Goal: Navigation & Orientation: Find specific page/section

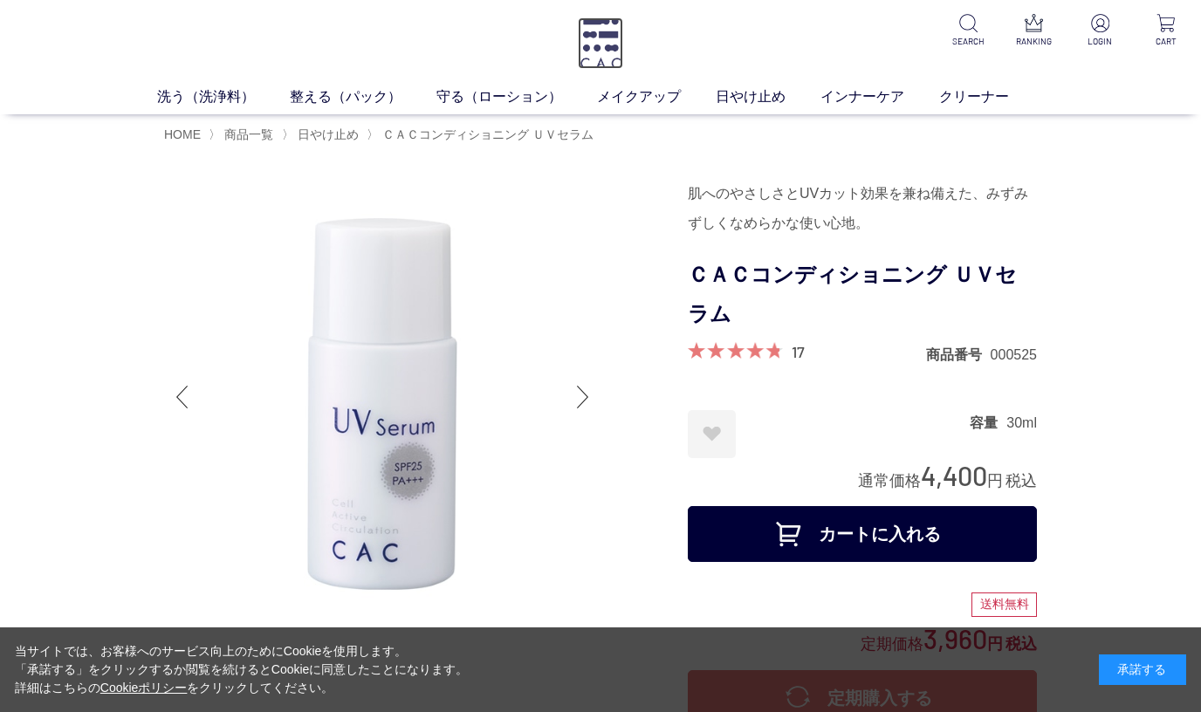
click at [612, 27] on img at bounding box center [600, 43] width 45 height 52
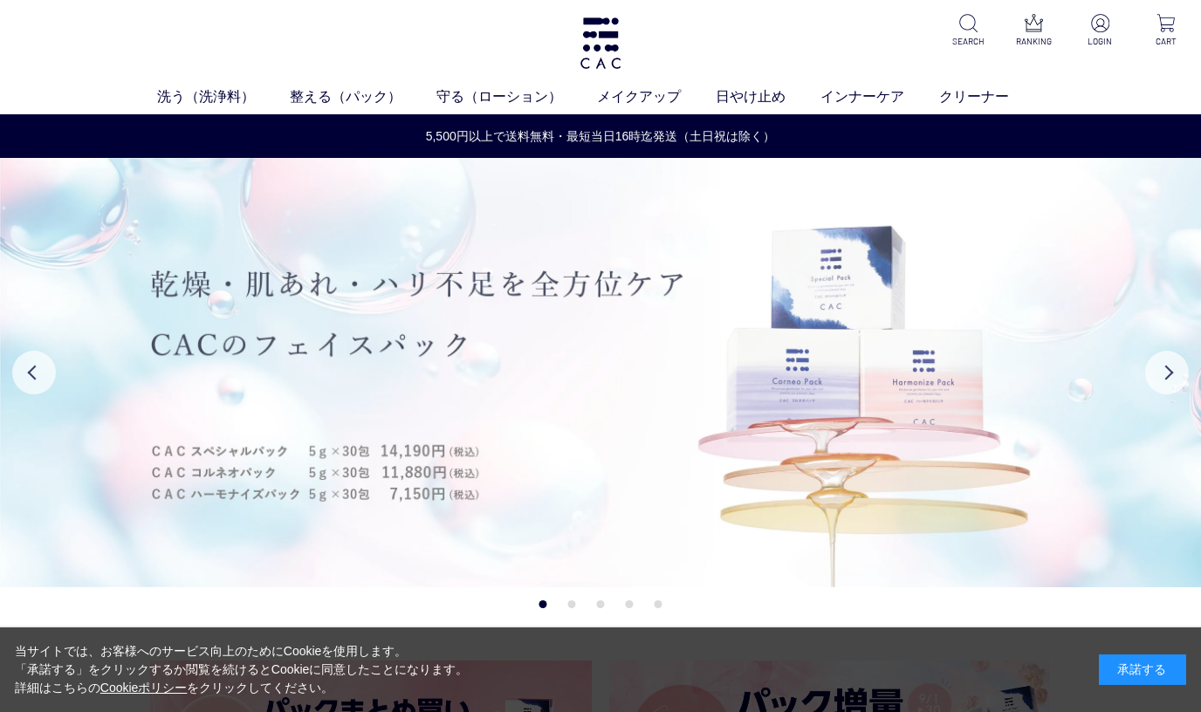
click at [806, 364] on img at bounding box center [600, 372] width 1201 height 429
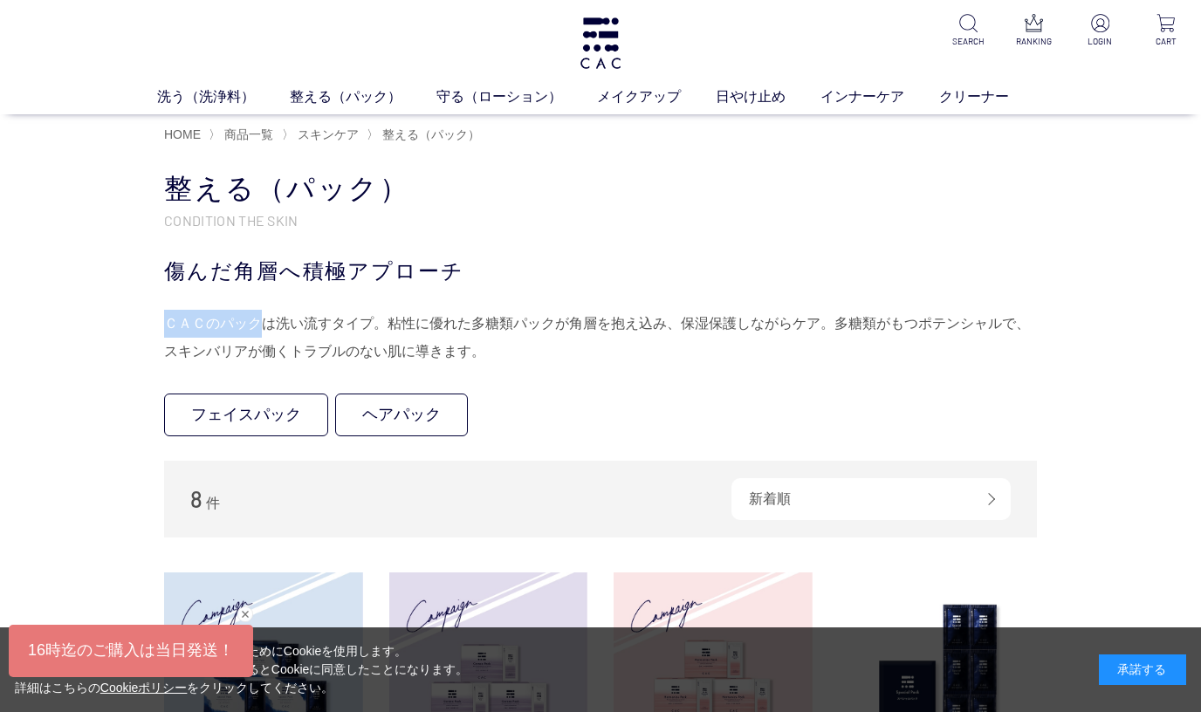
drag, startPoint x: 161, startPoint y: 320, endPoint x: 258, endPoint y: 321, distance: 96.9
copy div "ＣＡＣのパック"
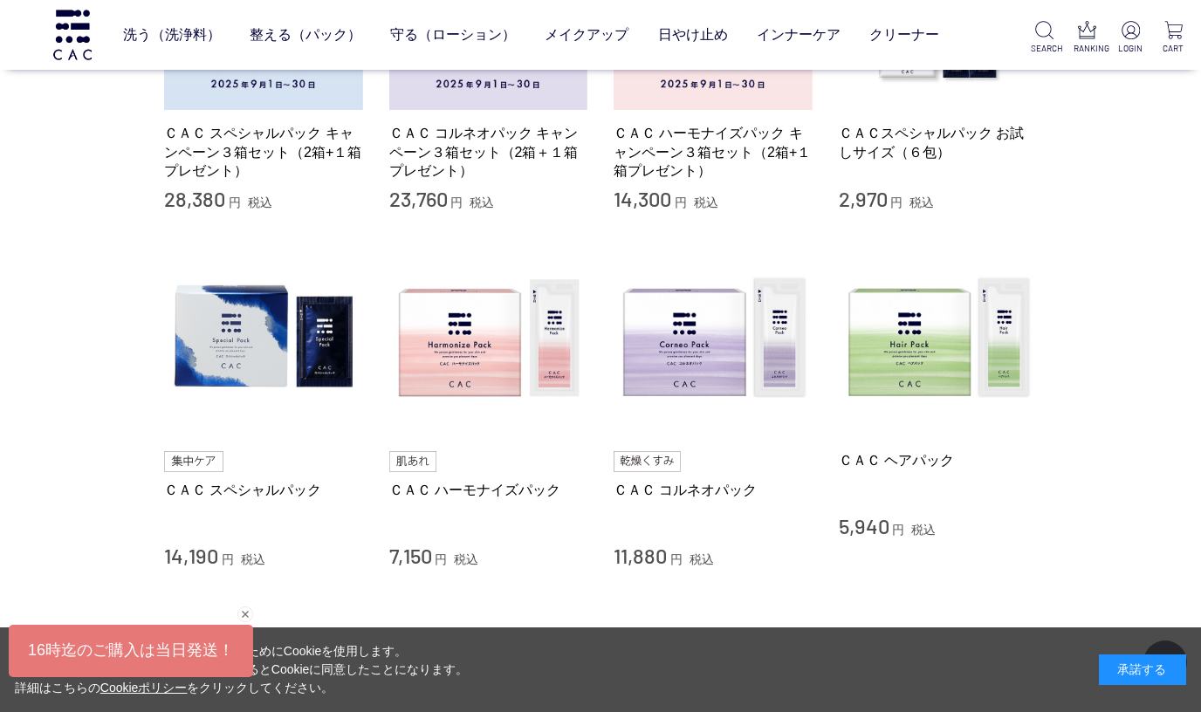
scroll to position [591, 0]
